Goal: Download file/media

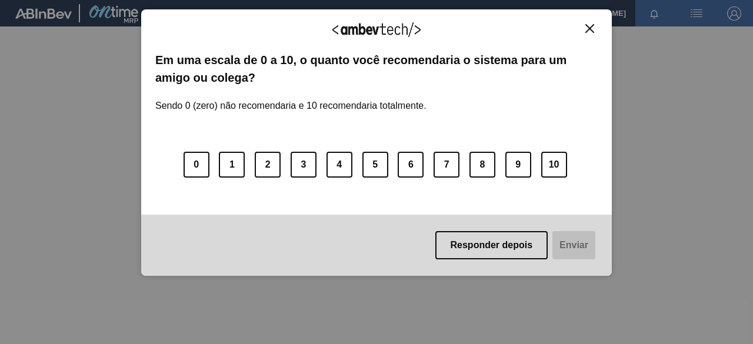
click at [590, 28] on img "Close" at bounding box center [589, 28] width 9 height 9
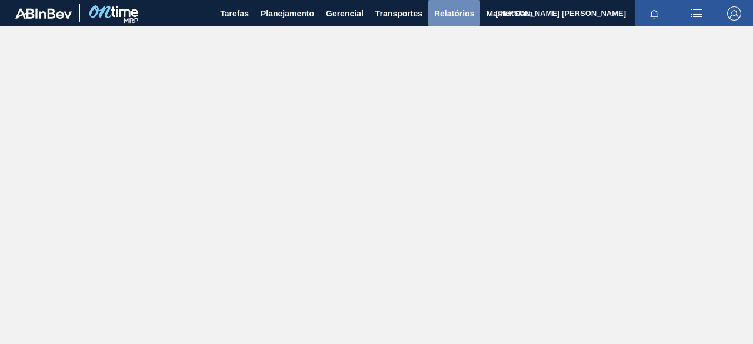
click at [443, 15] on span "Relatórios" at bounding box center [454, 13] width 40 height 14
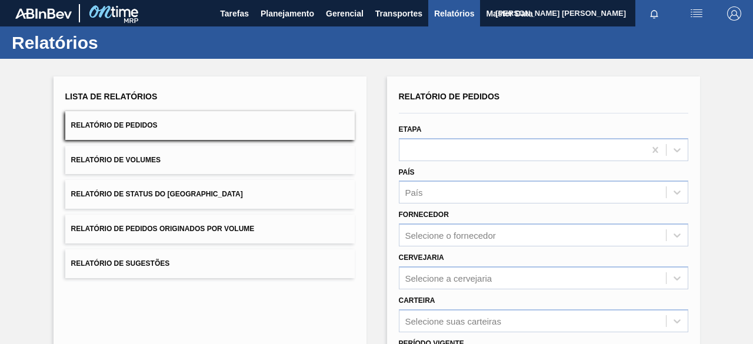
drag, startPoint x: 293, startPoint y: 230, endPoint x: 300, endPoint y: 227, distance: 8.2
click at [294, 229] on button "Relatório de Pedidos Originados por Volume" at bounding box center [209, 229] width 289 height 29
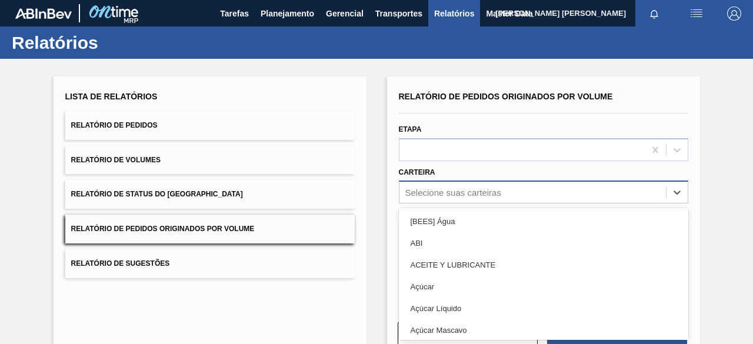
scroll to position [45, 0]
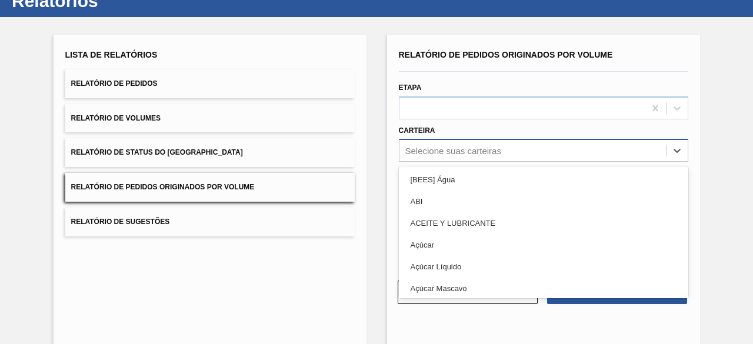
click at [446, 162] on div "option [BEES] Água focused, 1 of 101. 101 results available. Use Up and Down to…" at bounding box center [543, 150] width 289 height 23
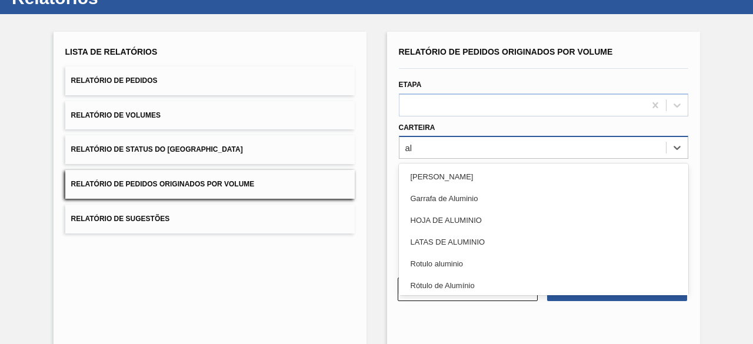
type input "a"
click at [436, 236] on div "Açúcar" at bounding box center [543, 242] width 289 height 22
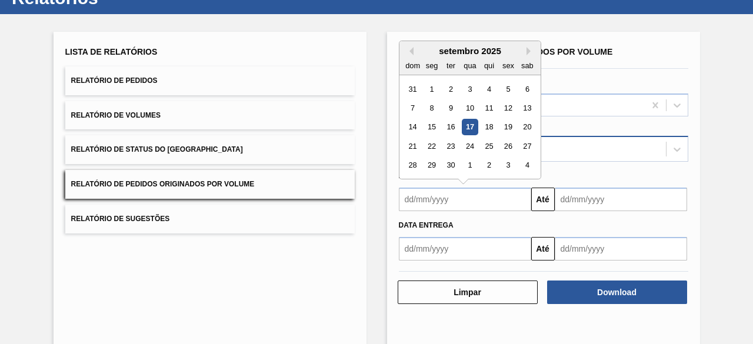
click at [442, 195] on input "text" at bounding box center [465, 200] width 132 height 24
click at [426, 113] on div "8" at bounding box center [431, 108] width 16 height 16
type input "[DATE]"
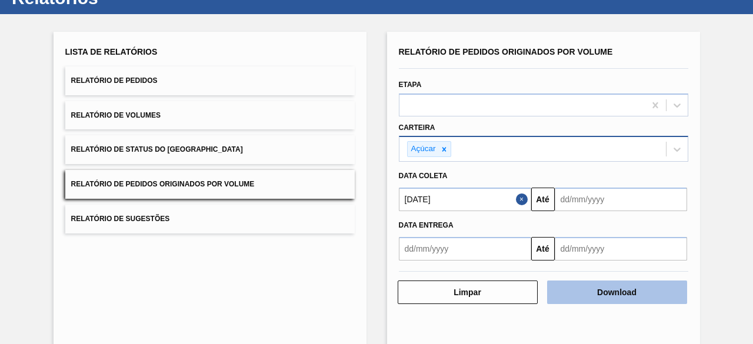
click at [615, 298] on button "Download" at bounding box center [617, 292] width 140 height 24
